Goal: Navigation & Orientation: Go to known website

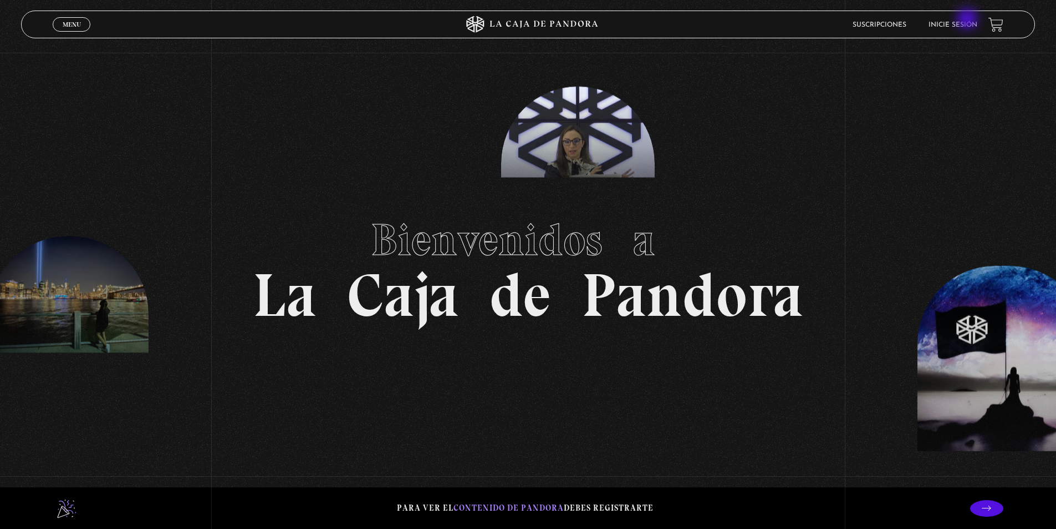
click at [971, 19] on li "Inicie sesión" at bounding box center [953, 24] width 49 height 17
click at [950, 27] on link "Inicie sesión" at bounding box center [953, 25] width 49 height 7
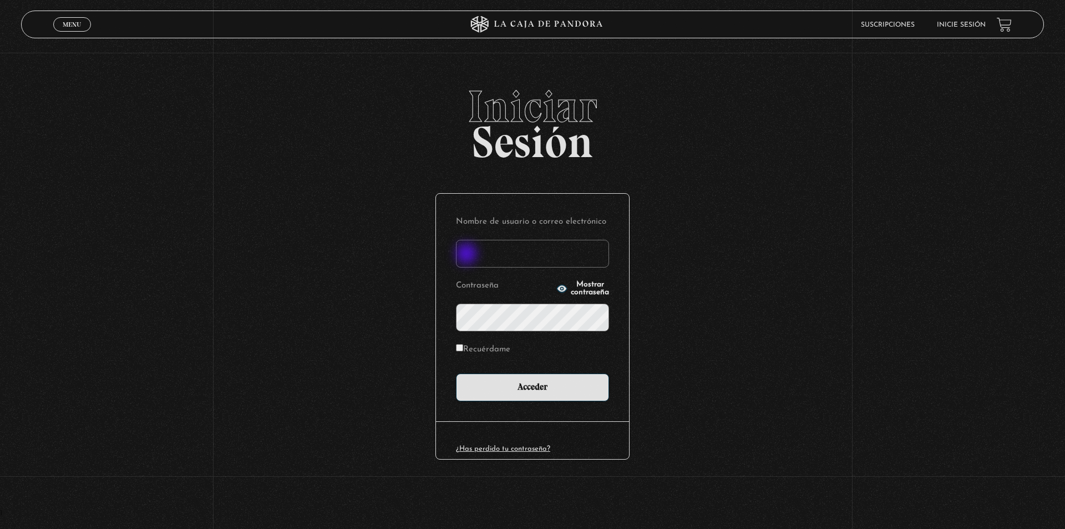
click at [466, 250] on input "Nombre de usuario o correo electrónico" at bounding box center [532, 254] width 153 height 28
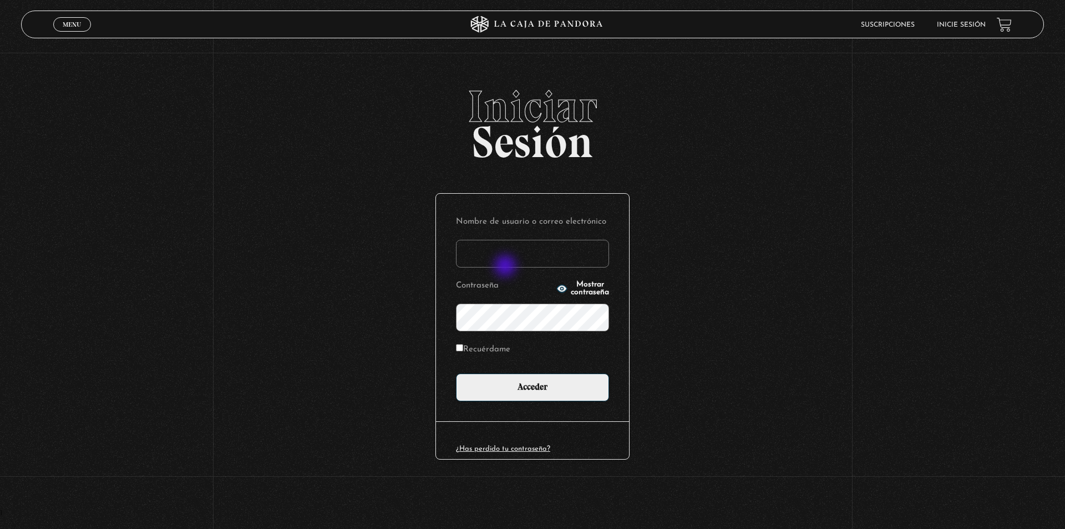
type input "[EMAIL_ADDRESS][DOMAIN_NAME]"
drag, startPoint x: 548, startPoint y: 286, endPoint x: 537, endPoint y: 299, distance: 17.0
click at [571, 286] on span "Mostrar contraseña" at bounding box center [590, 289] width 38 height 16
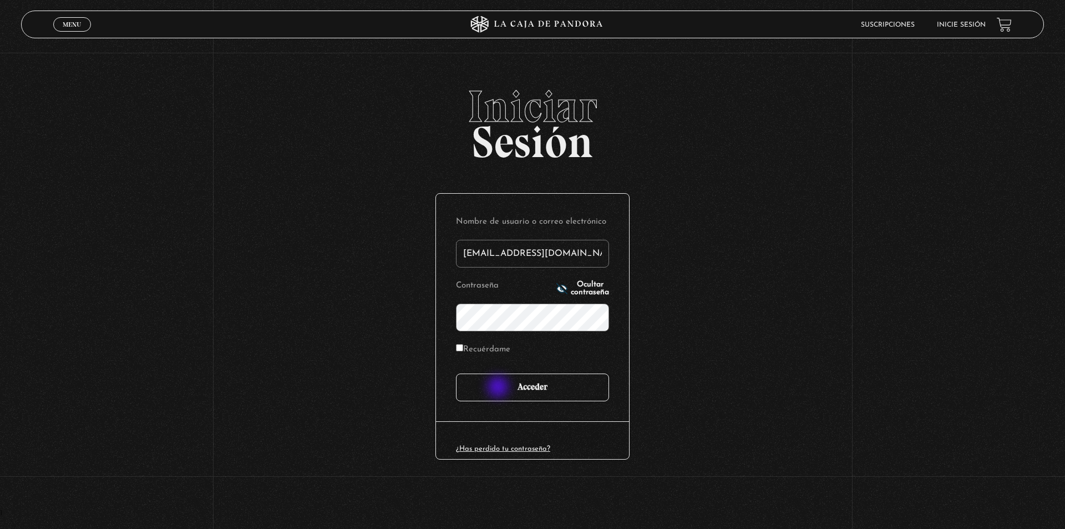
click at [499, 388] on input "Acceder" at bounding box center [532, 387] width 153 height 28
